Goal: Feedback & Contribution: Contribute content

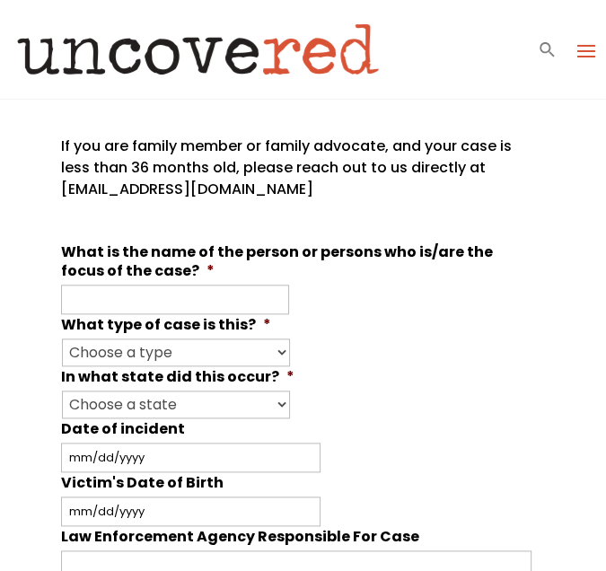
scroll to position [735, 0]
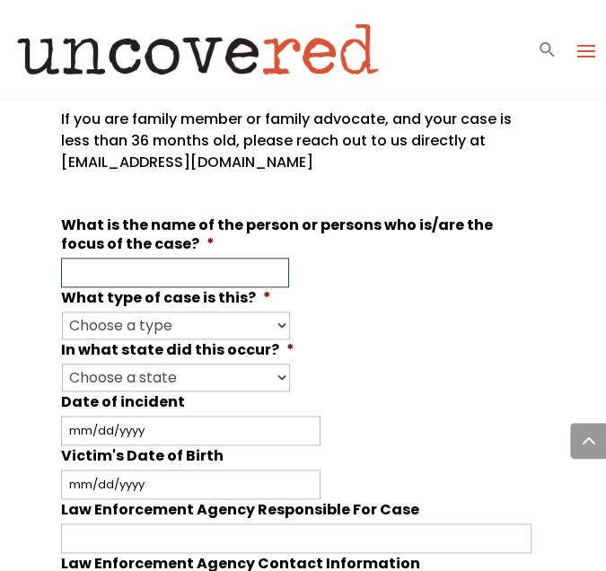
click at [183, 258] on input "What is the name of the person or persons who is/are the focus of the case? *" at bounding box center [175, 273] width 228 height 30
paste input "UP106137"
type input "UP106137"
click at [380, 287] on li "What type of case is this? * Choose a type Missing Murder [MEDICAL_DATA] Other" at bounding box center [303, 313] width 485 height 52
drag, startPoint x: 224, startPoint y: 242, endPoint x: 37, endPoint y: 227, distance: 188.2
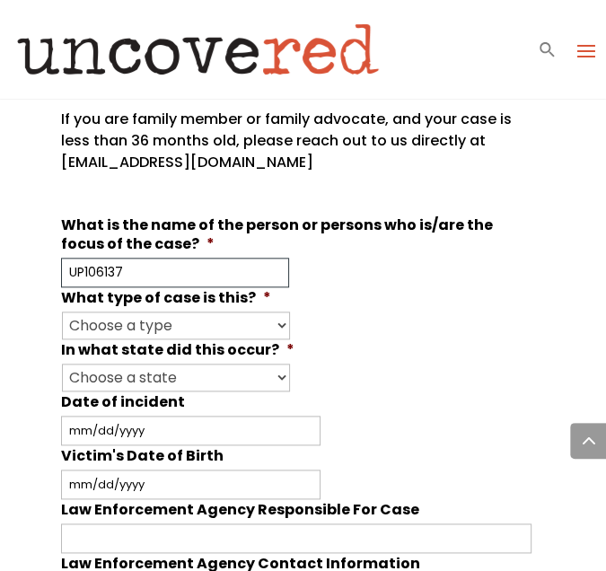
click at [35, 230] on div "Your input and insights will help uncover answers Note: Check out Uncovered's g…" at bounding box center [303, 454] width 606 height 2180
type input "Unidentified Bones"
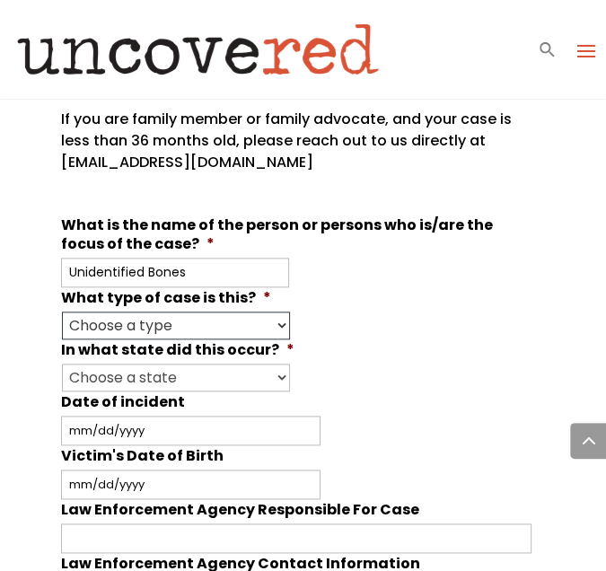
click at [200, 311] on select "Choose a type Missing Murder [MEDICAL_DATA] Other" at bounding box center [176, 325] width 228 height 28
select select "[MEDICAL_DATA]"
click at [62, 311] on select "Choose a type Missing Murder [MEDICAL_DATA] Other" at bounding box center [176, 325] width 228 height 28
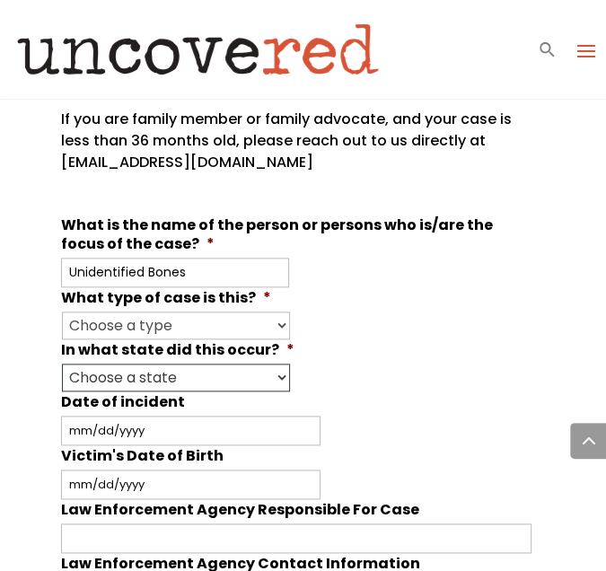
click at [143, 363] on select "Choose a state Outside of the U.S. [US_STATE] [US_STATE] [US_STATE] [US_STATE] …" at bounding box center [176, 377] width 228 height 28
select select "[US_STATE]"
click at [62, 363] on select "Choose a state Outside of the U.S. [US_STATE] [US_STATE] [US_STATE] [US_STATE] …" at bounding box center [176, 377] width 228 height 28
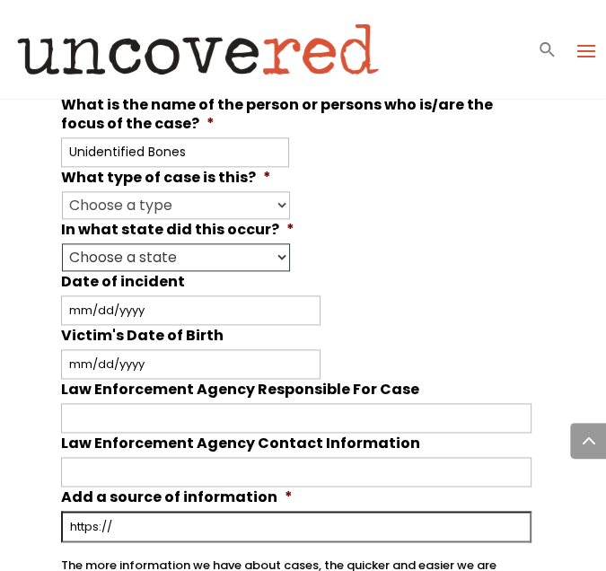
scroll to position [882, 0]
